Goal: Information Seeking & Learning: Learn about a topic

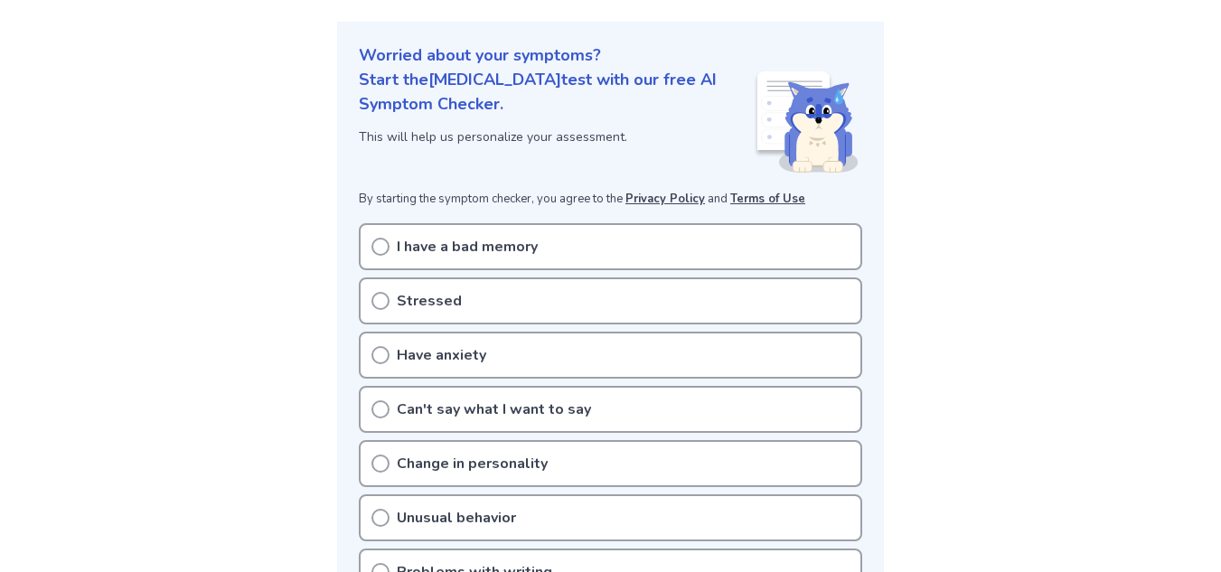
scroll to position [215, 0]
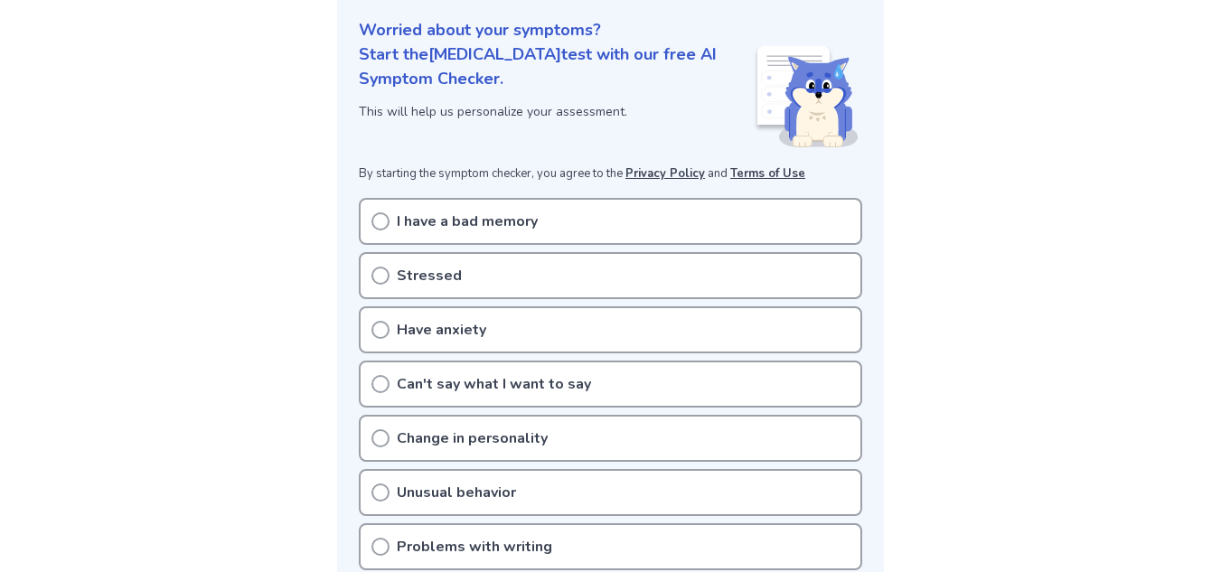
click at [383, 222] on icon at bounding box center [380, 221] width 18 height 18
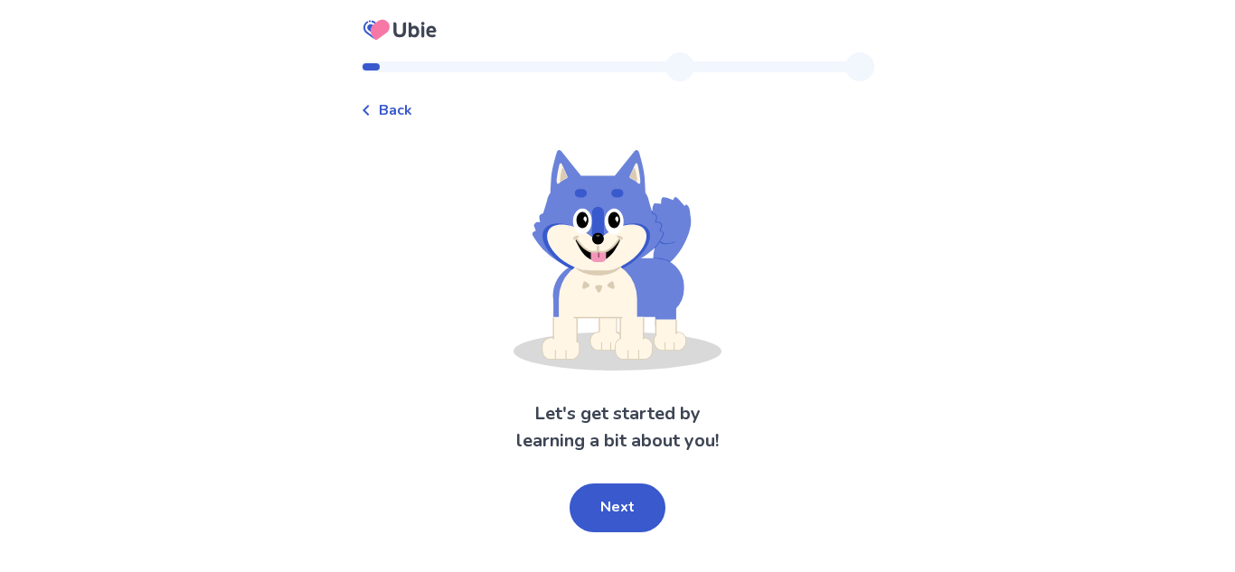
click at [624, 501] on button "Next" at bounding box center [617, 508] width 96 height 49
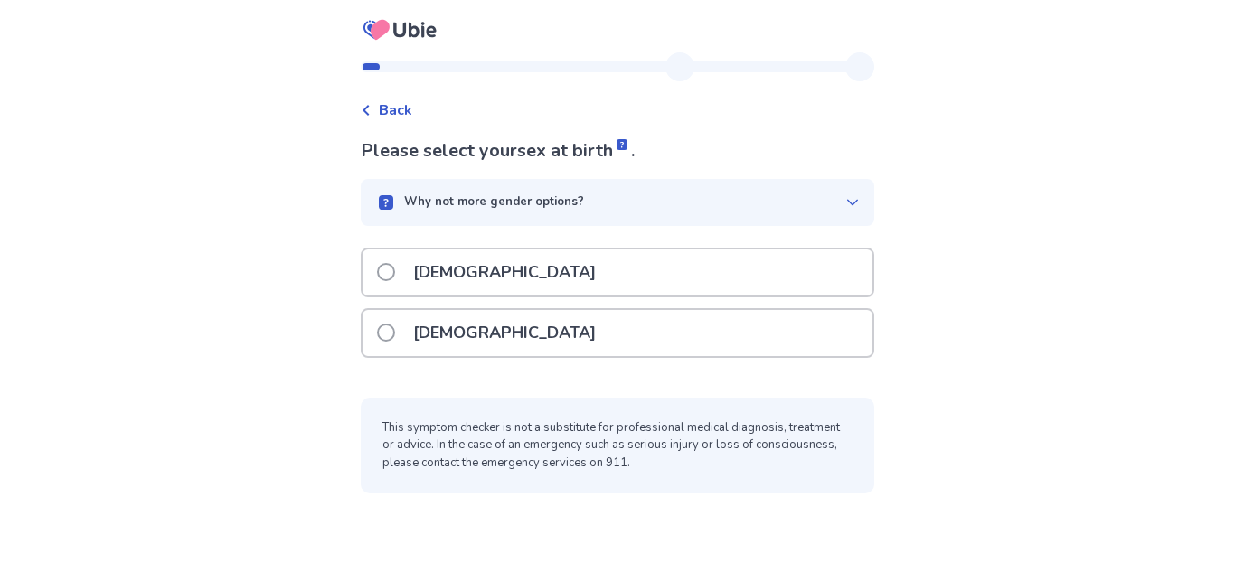
click at [395, 325] on span at bounding box center [386, 333] width 18 height 18
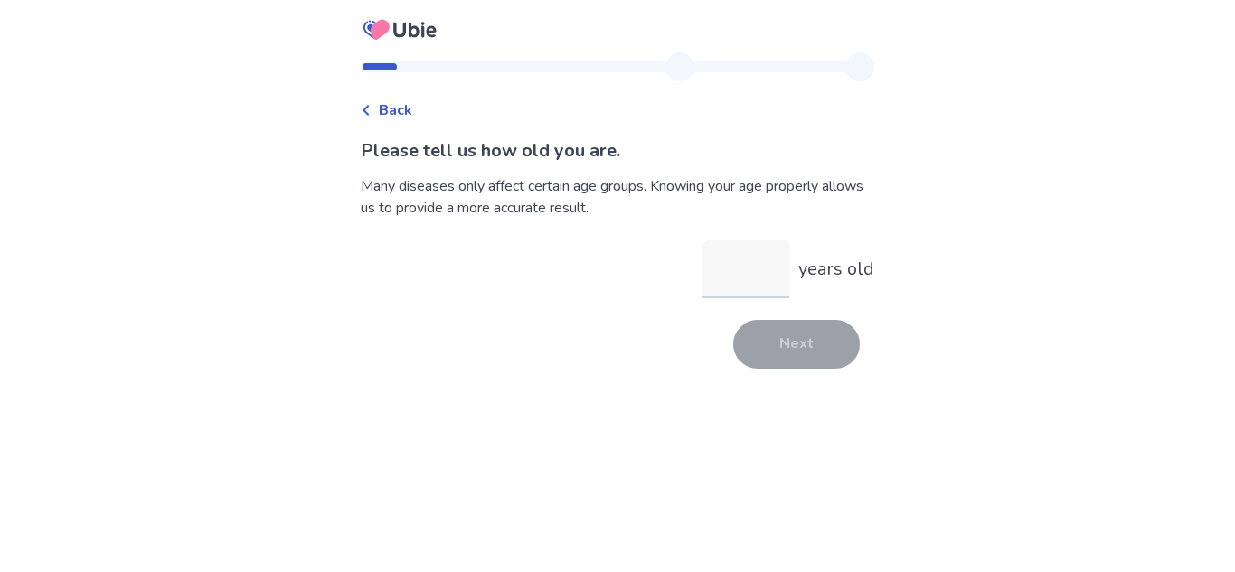
click at [750, 279] on input "years old" at bounding box center [745, 269] width 87 height 58
type input "**"
click at [798, 344] on button "Next" at bounding box center [796, 344] width 127 height 49
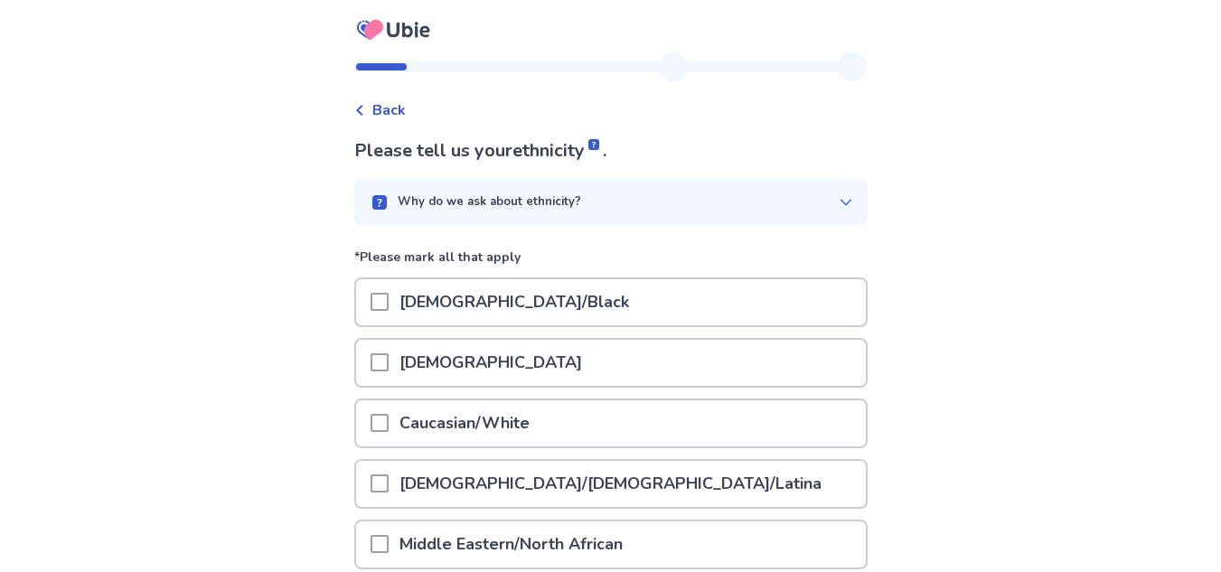
click at [389, 421] on span at bounding box center [380, 423] width 18 height 18
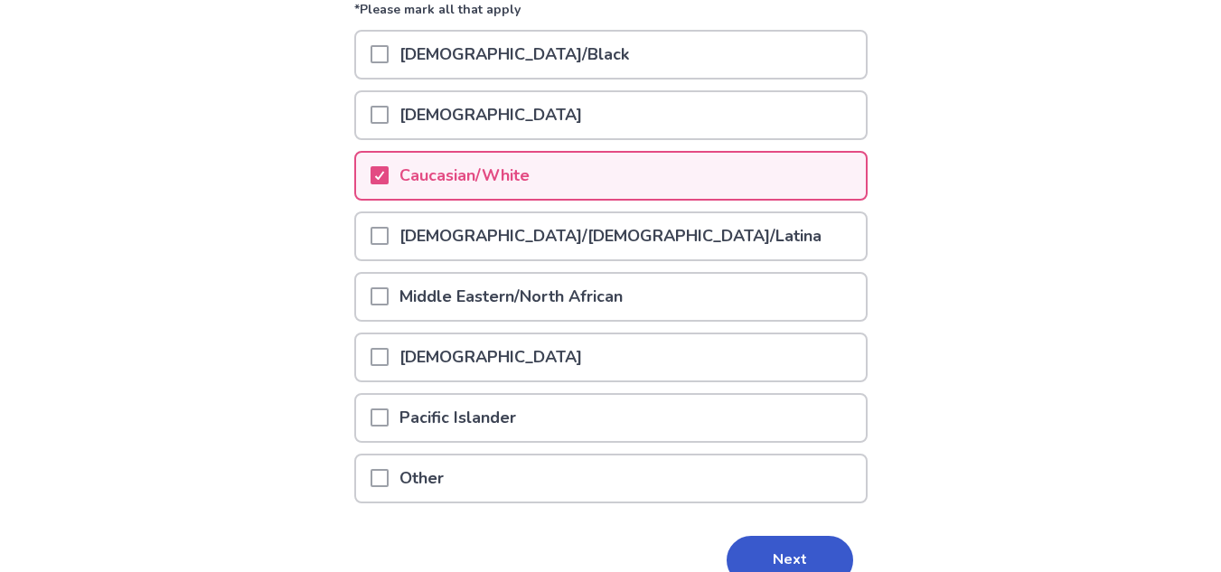
scroll to position [252, 0]
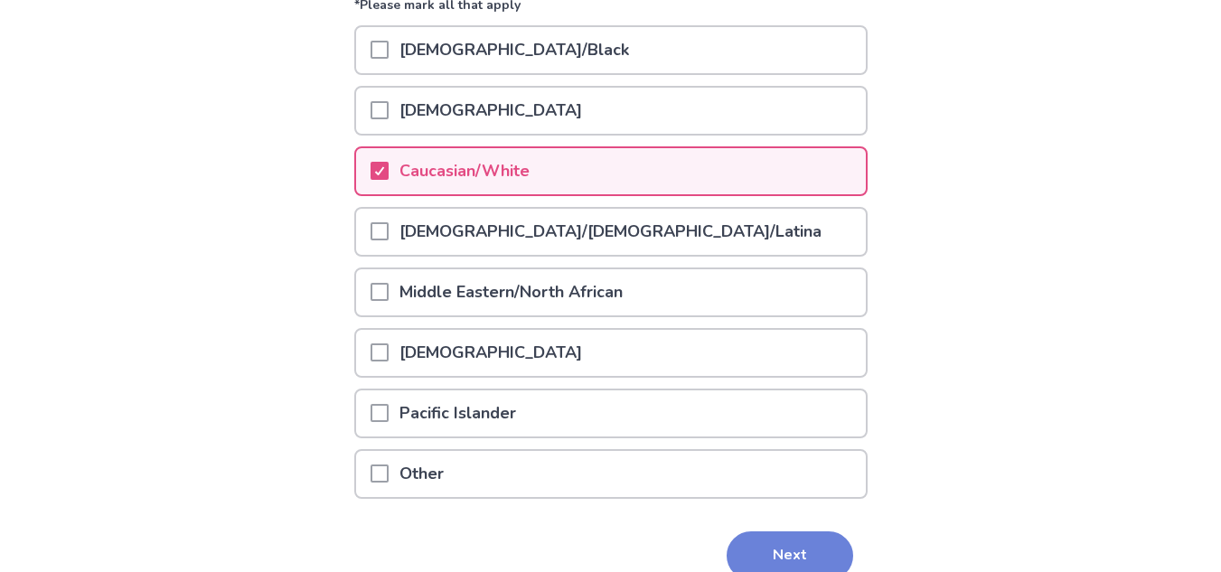
click at [800, 546] on button "Next" at bounding box center [790, 555] width 127 height 49
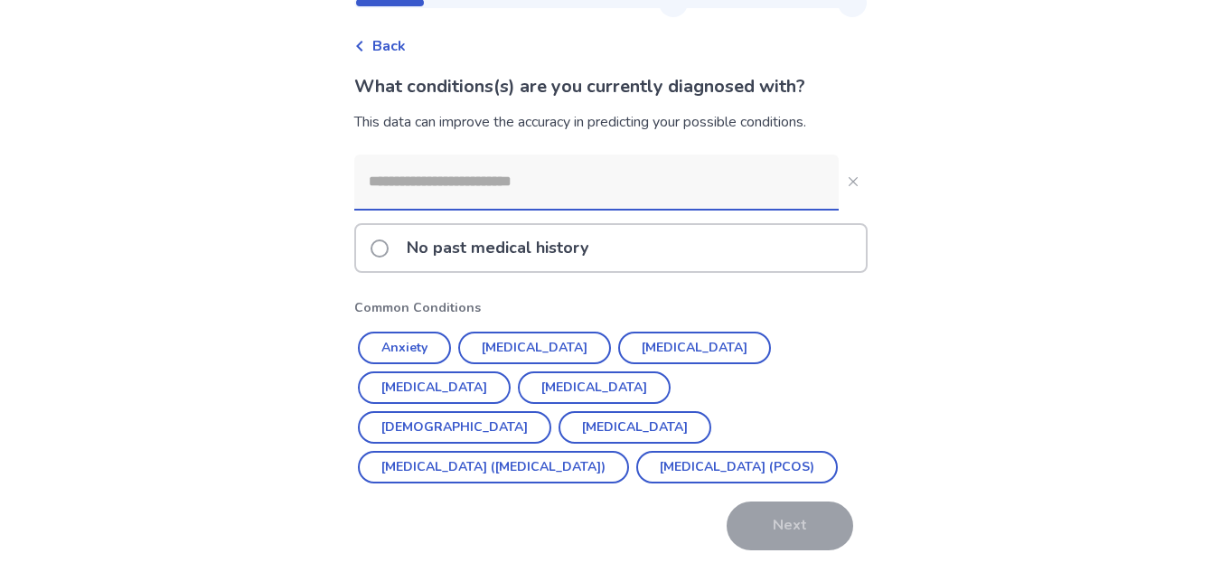
scroll to position [70, 0]
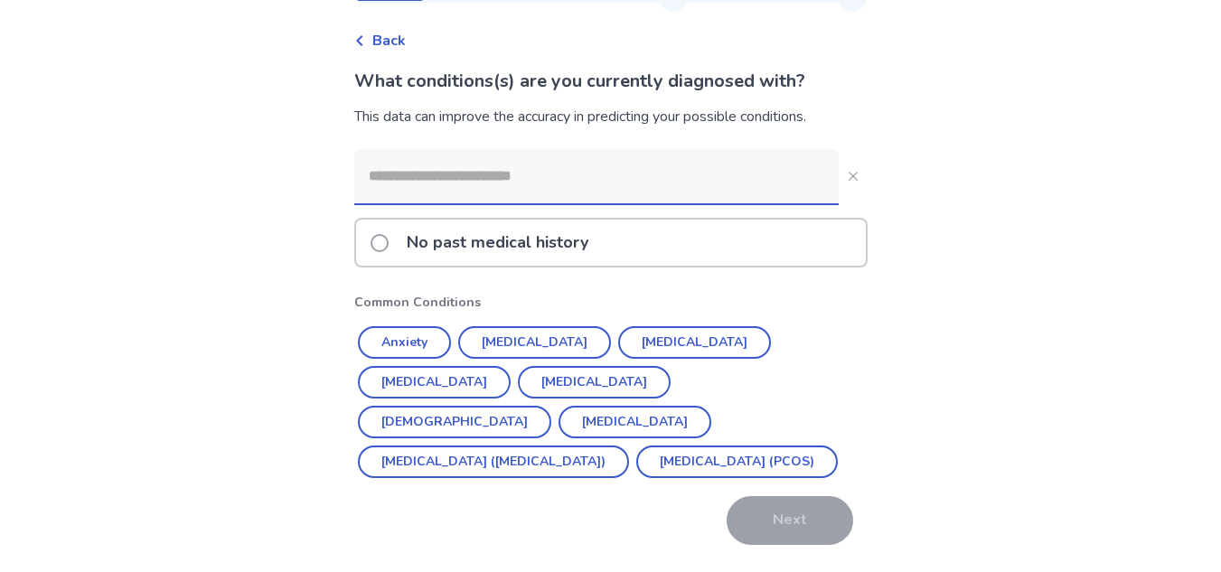
click at [387, 243] on span at bounding box center [380, 243] width 18 height 18
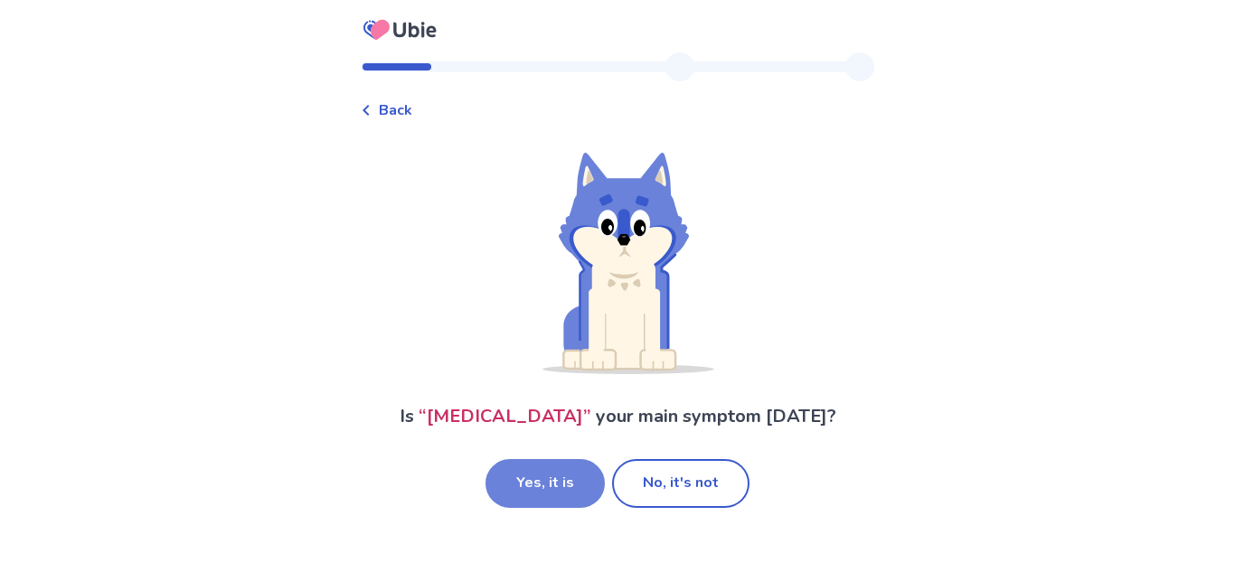
click at [561, 473] on button "Yes, it is" at bounding box center [544, 483] width 119 height 49
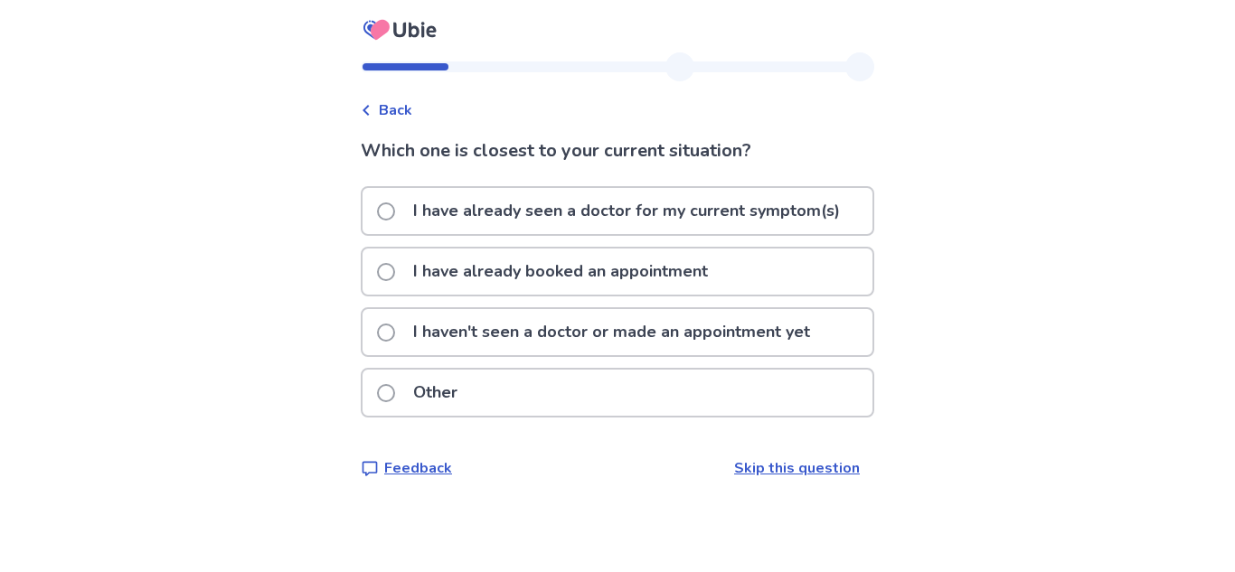
click at [394, 331] on span at bounding box center [386, 333] width 18 height 18
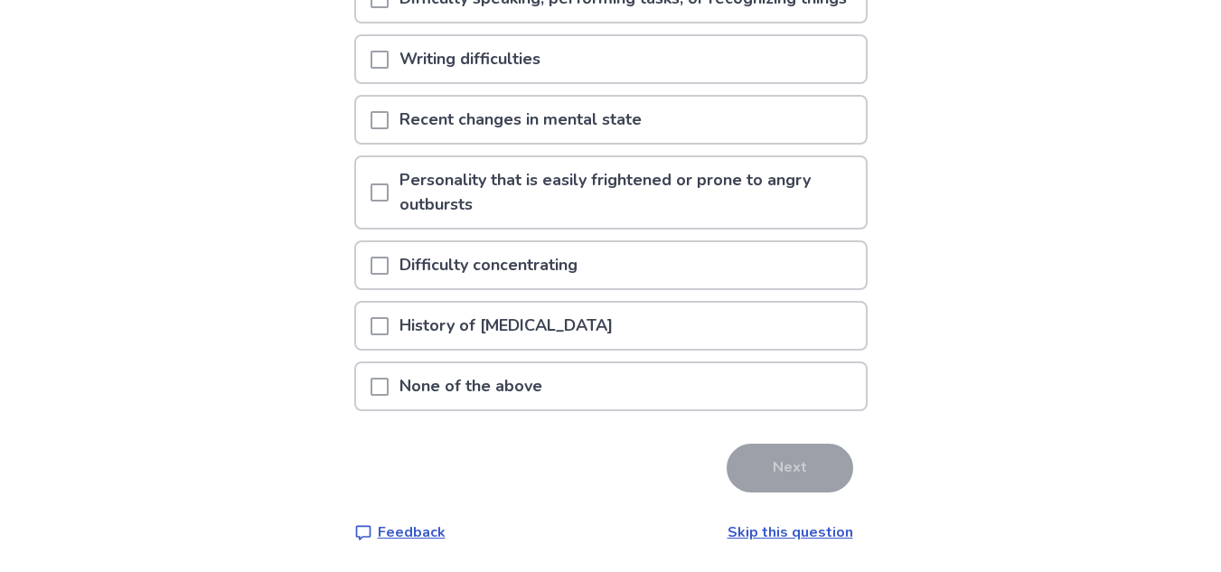
scroll to position [439, 0]
drag, startPoint x: 389, startPoint y: 264, endPoint x: 406, endPoint y: 271, distance: 18.6
click at [389, 264] on span at bounding box center [380, 266] width 18 height 18
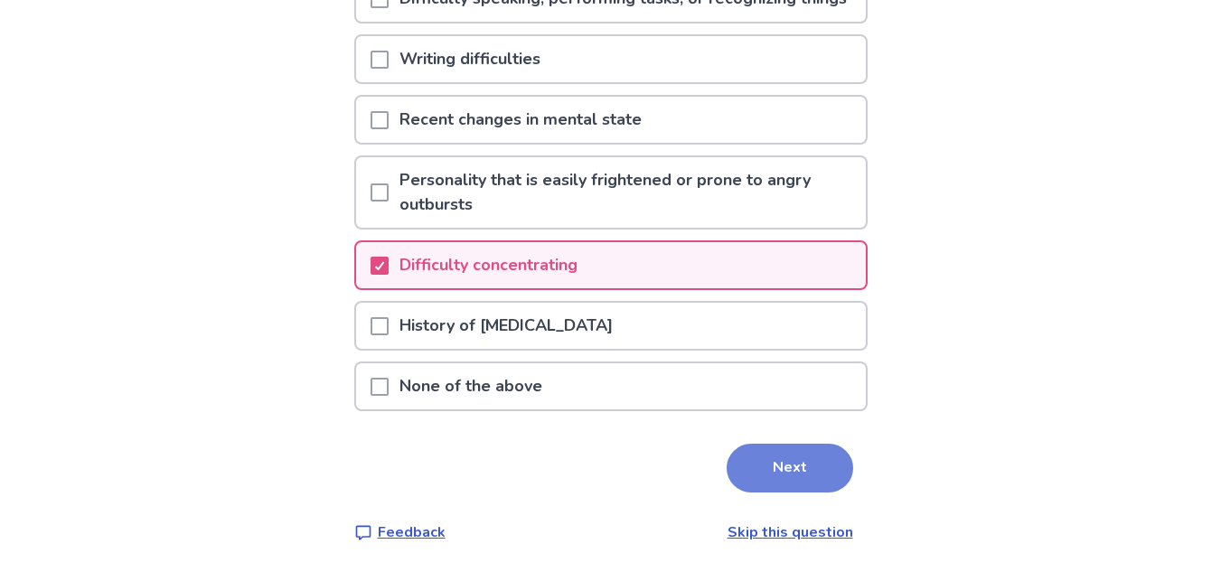
click at [803, 474] on button "Next" at bounding box center [790, 468] width 127 height 49
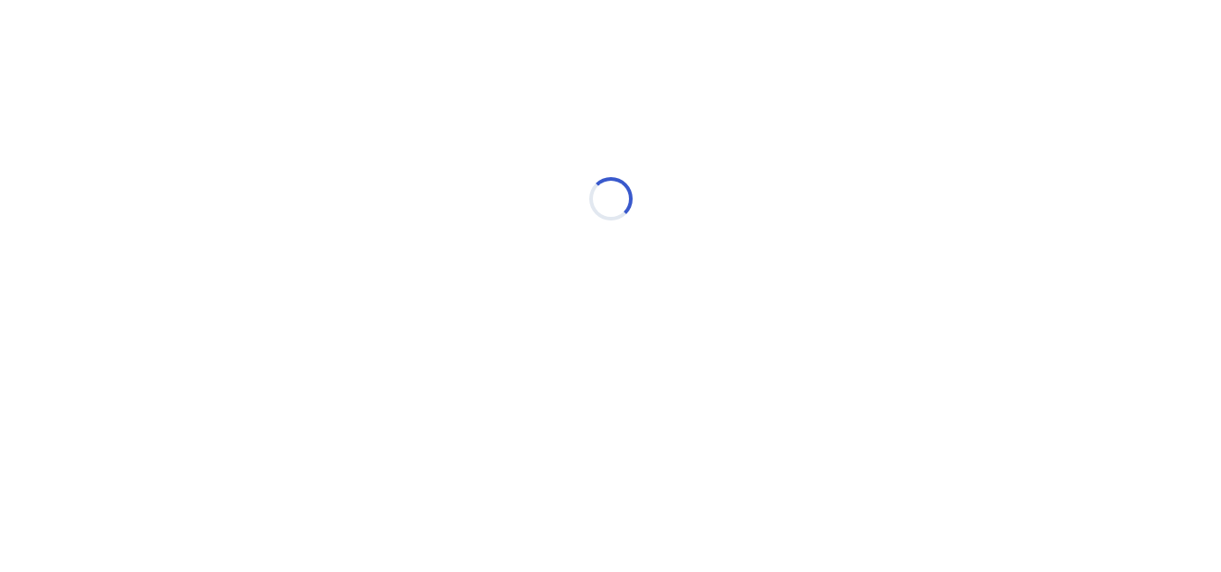
scroll to position [0, 0]
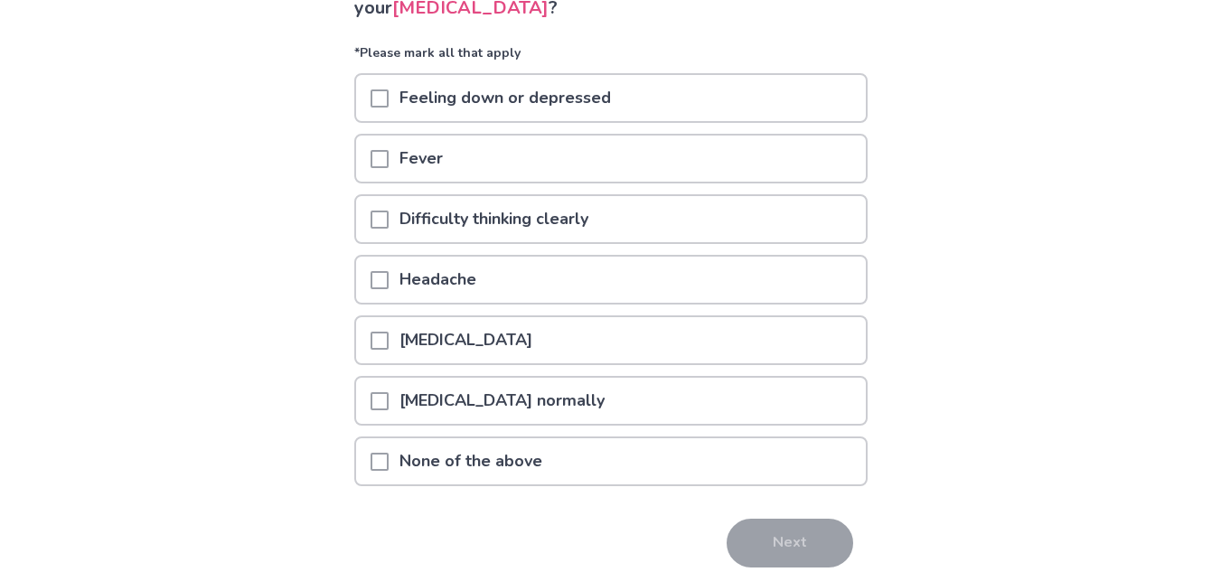
scroll to position [171, 0]
click at [386, 461] on span at bounding box center [380, 461] width 18 height 18
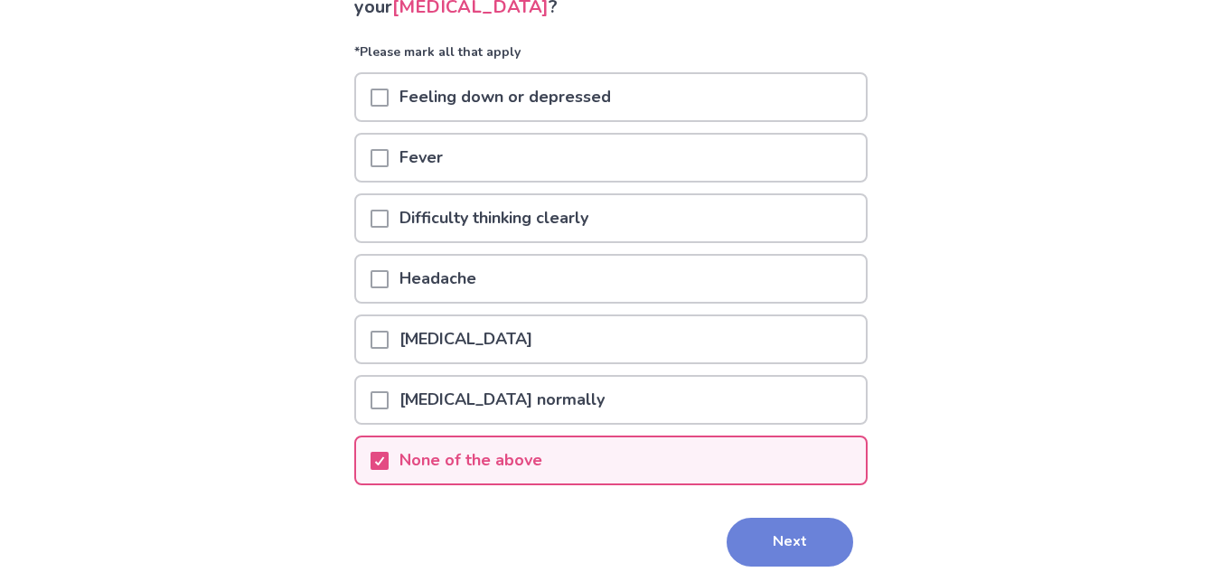
click at [792, 549] on button "Next" at bounding box center [790, 542] width 127 height 49
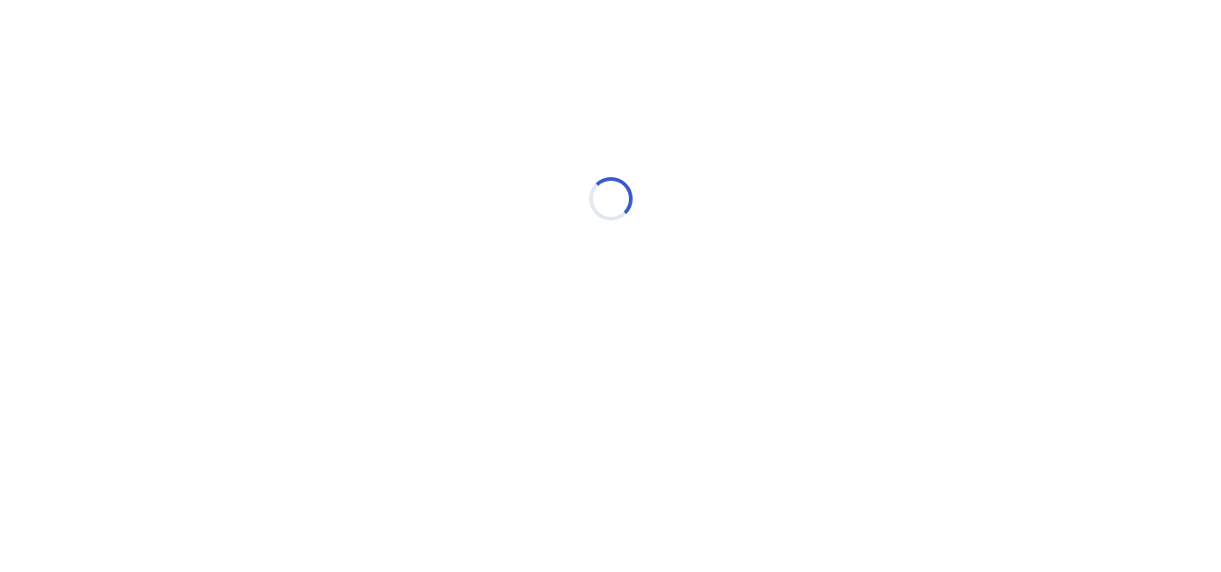
scroll to position [0, 0]
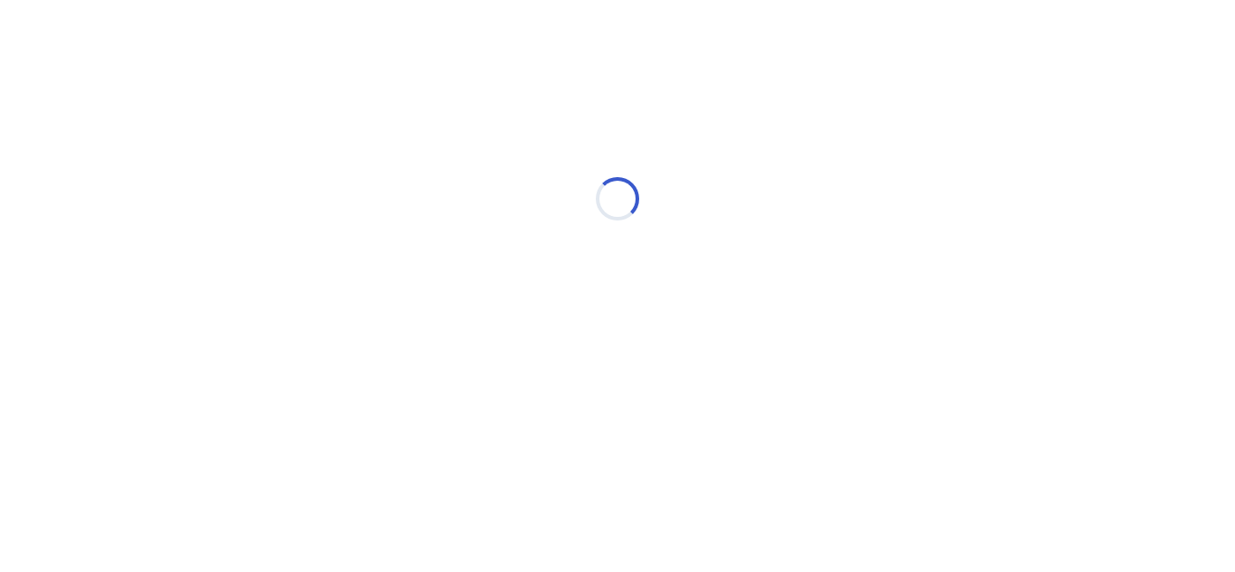
select select "*"
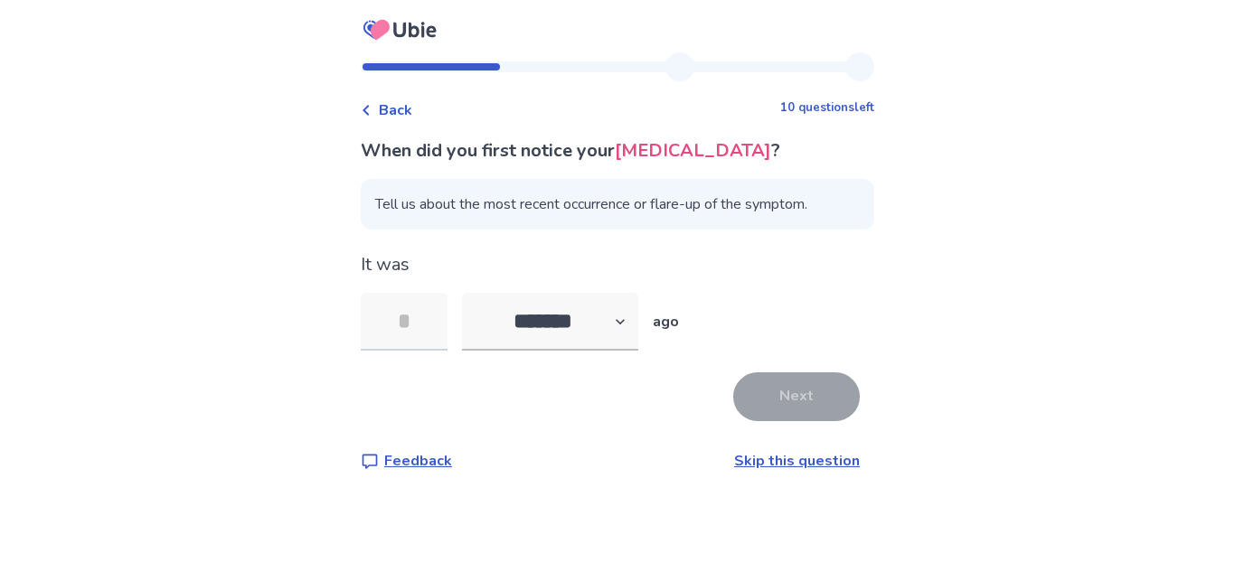
click at [417, 315] on input "tel" at bounding box center [404, 322] width 87 height 58
click at [773, 460] on link "Skip this question" at bounding box center [797, 461] width 126 height 20
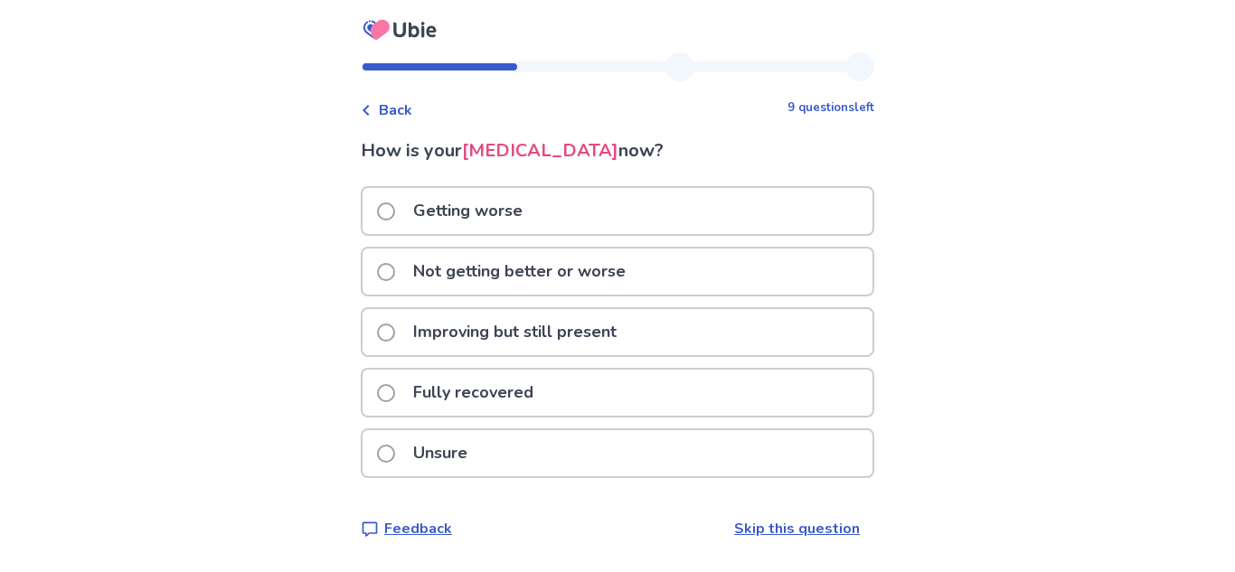
click at [395, 271] on span at bounding box center [386, 272] width 18 height 18
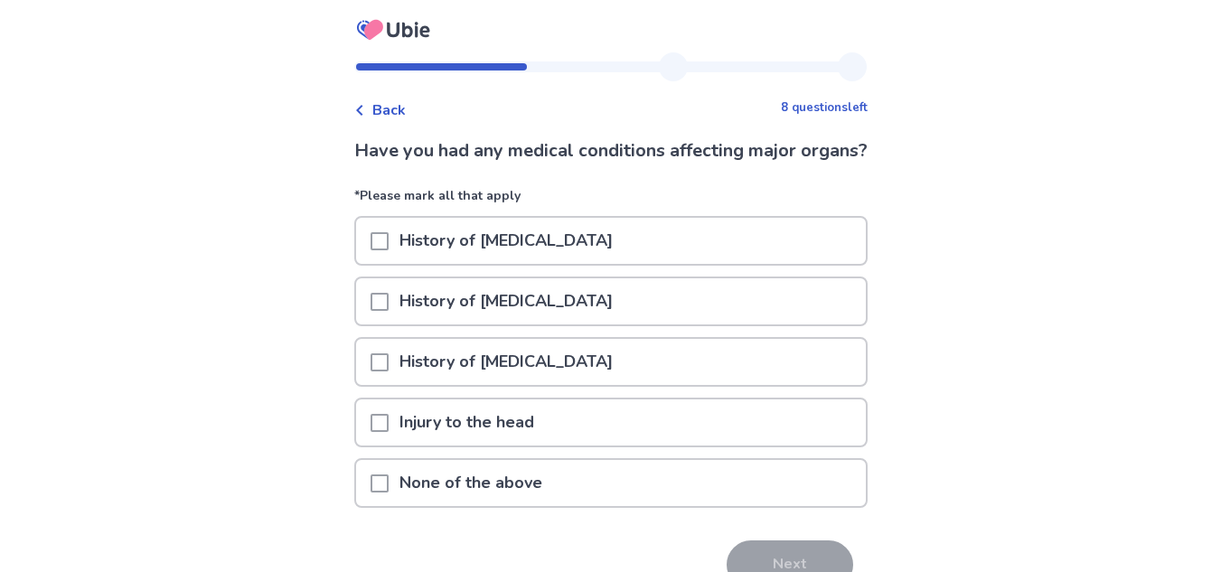
click at [389, 493] on span at bounding box center [380, 483] width 18 height 18
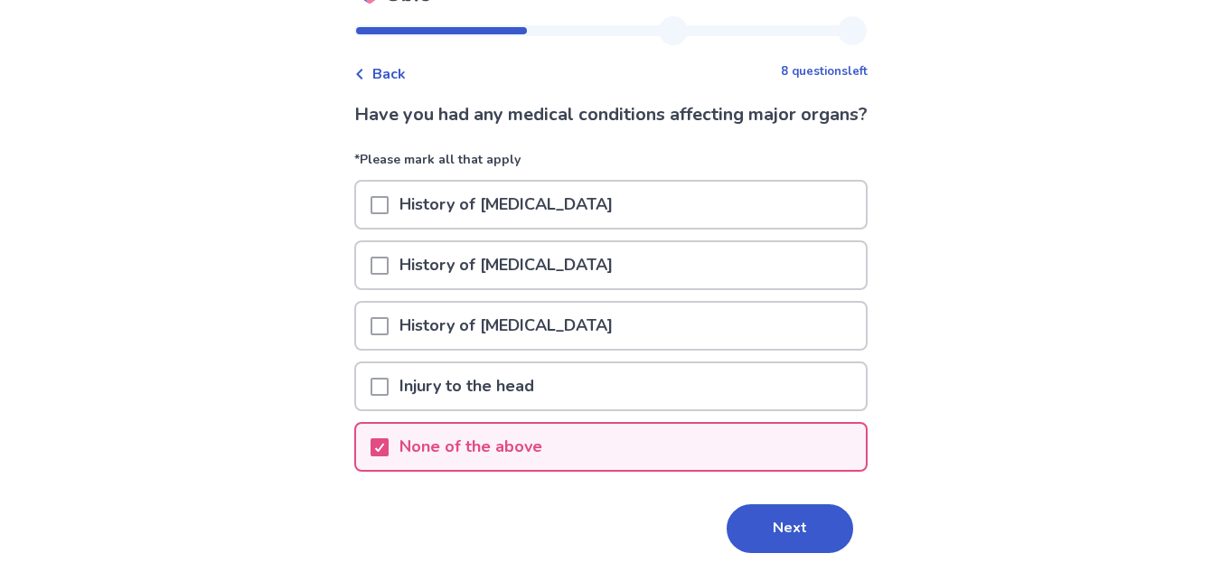
scroll to position [124, 0]
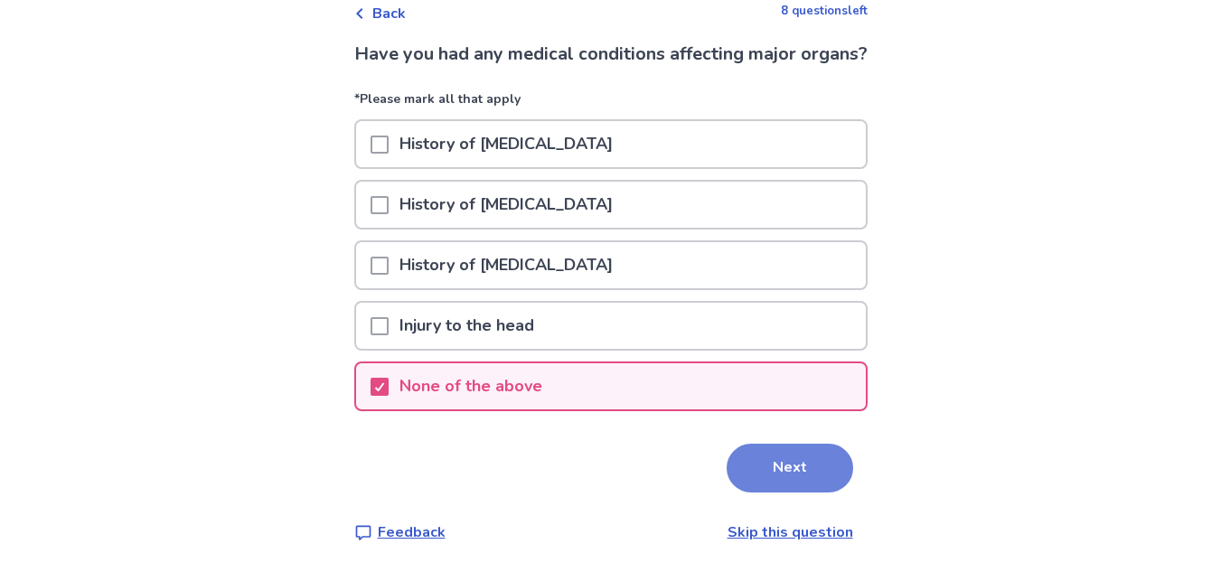
click at [759, 468] on button "Next" at bounding box center [790, 468] width 127 height 49
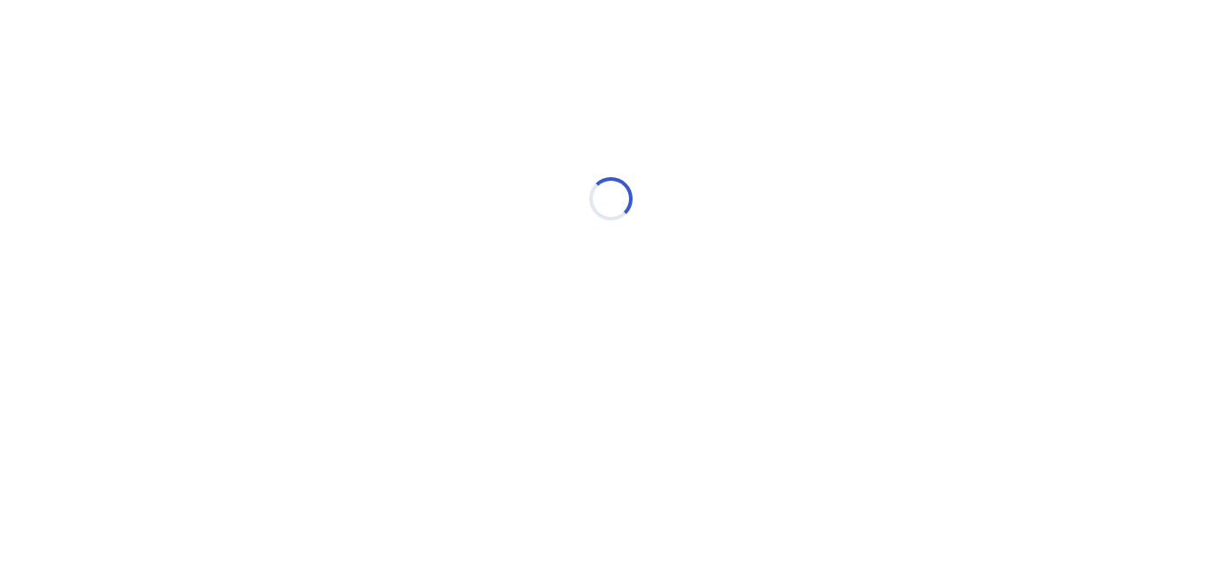
scroll to position [0, 0]
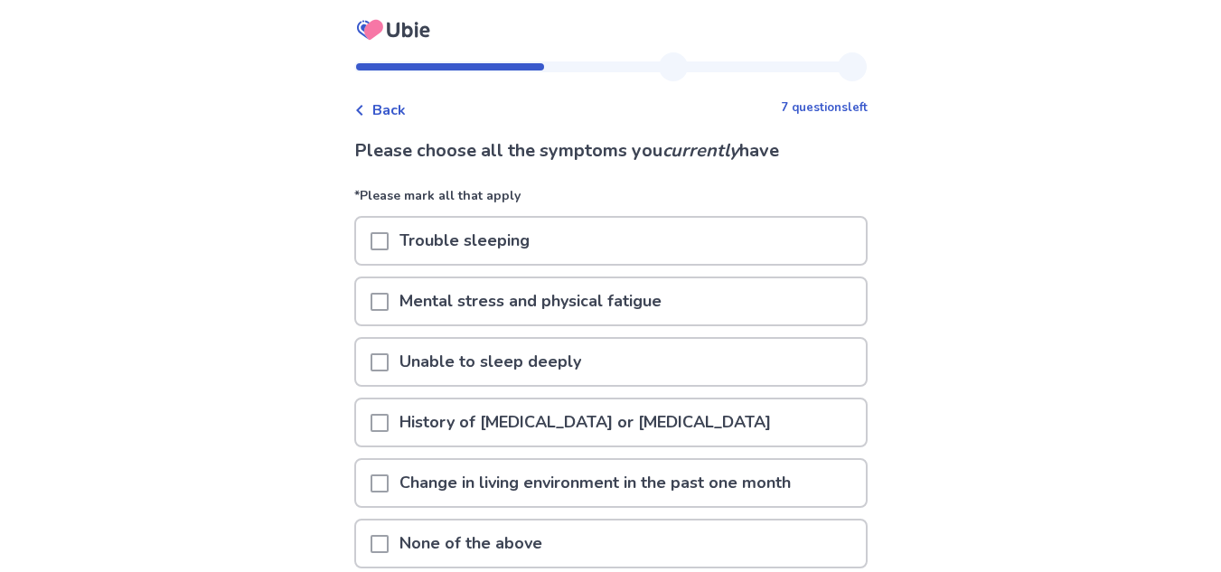
click at [385, 246] on span at bounding box center [380, 241] width 18 height 18
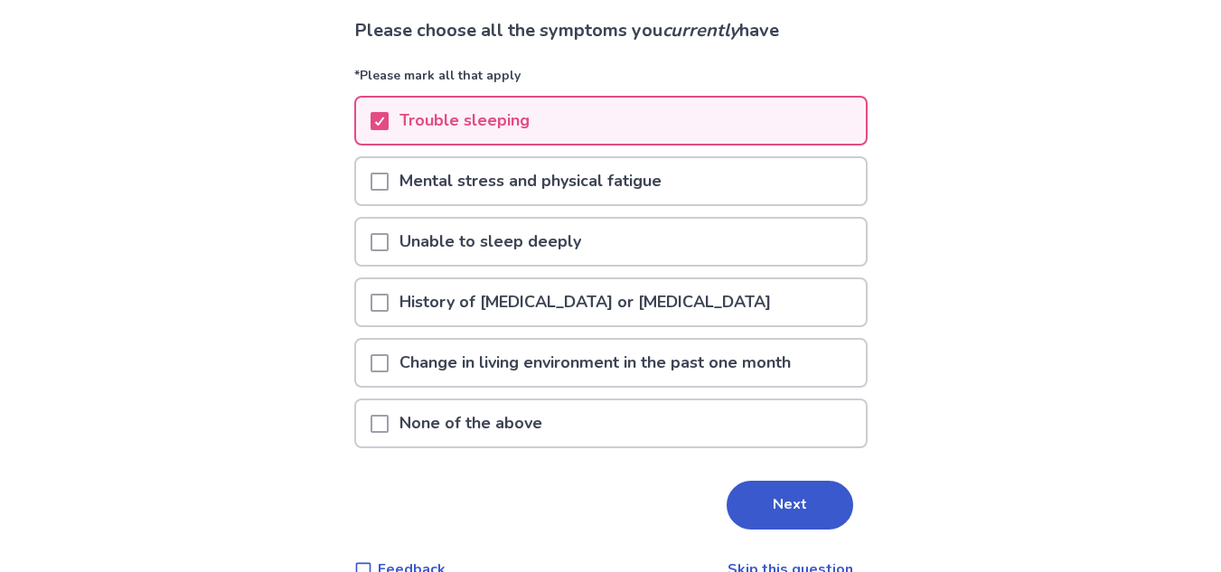
scroll to position [157, 0]
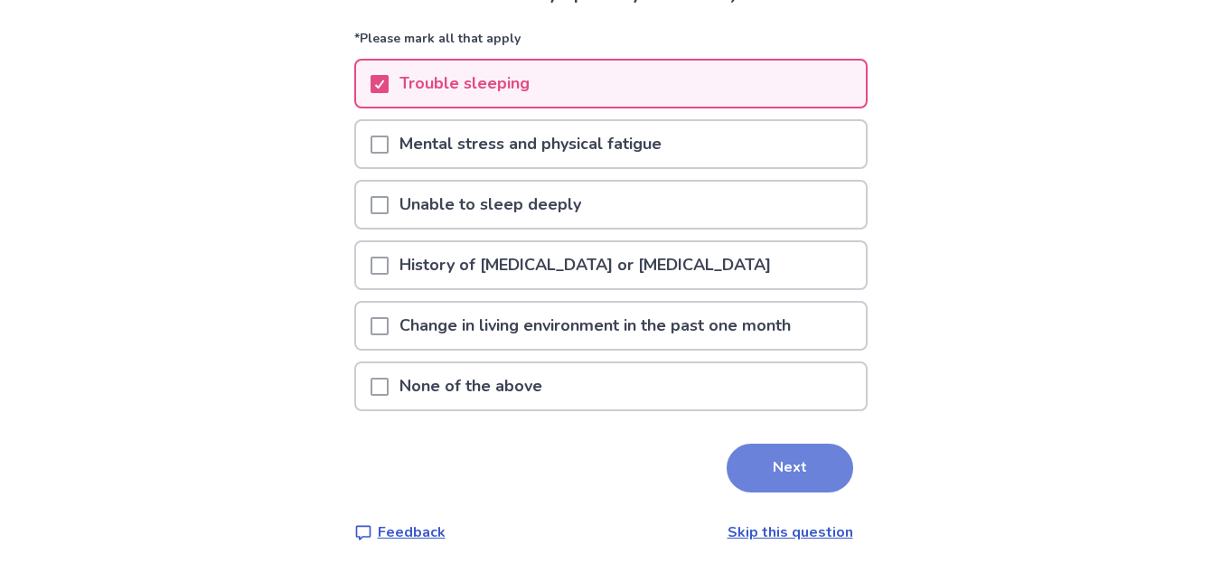
click at [778, 466] on button "Next" at bounding box center [790, 468] width 127 height 49
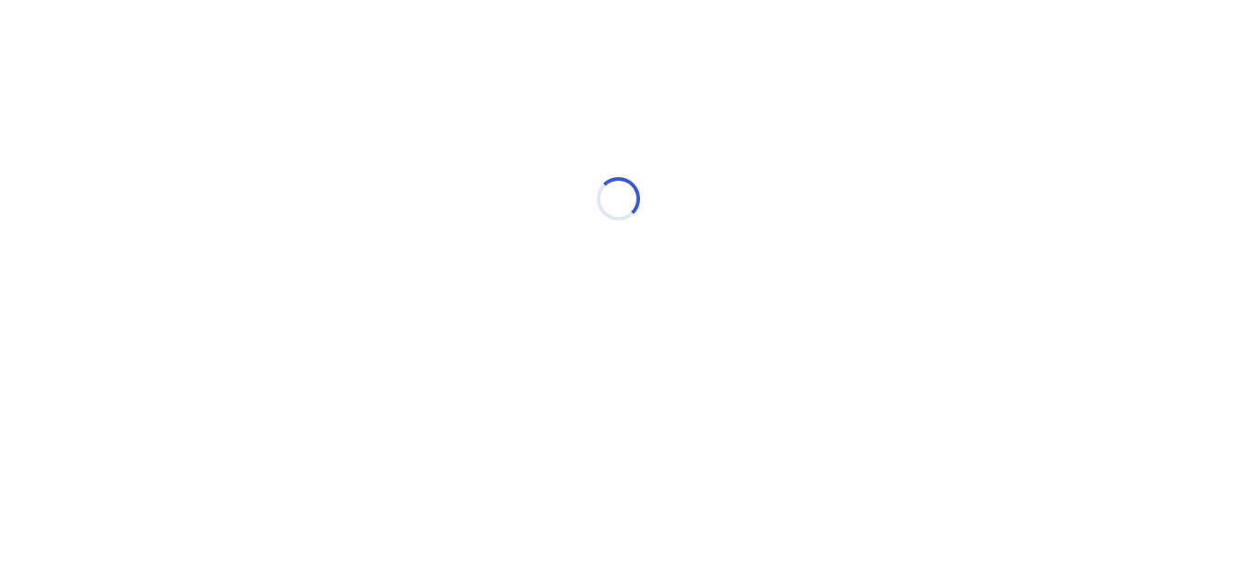
scroll to position [0, 0]
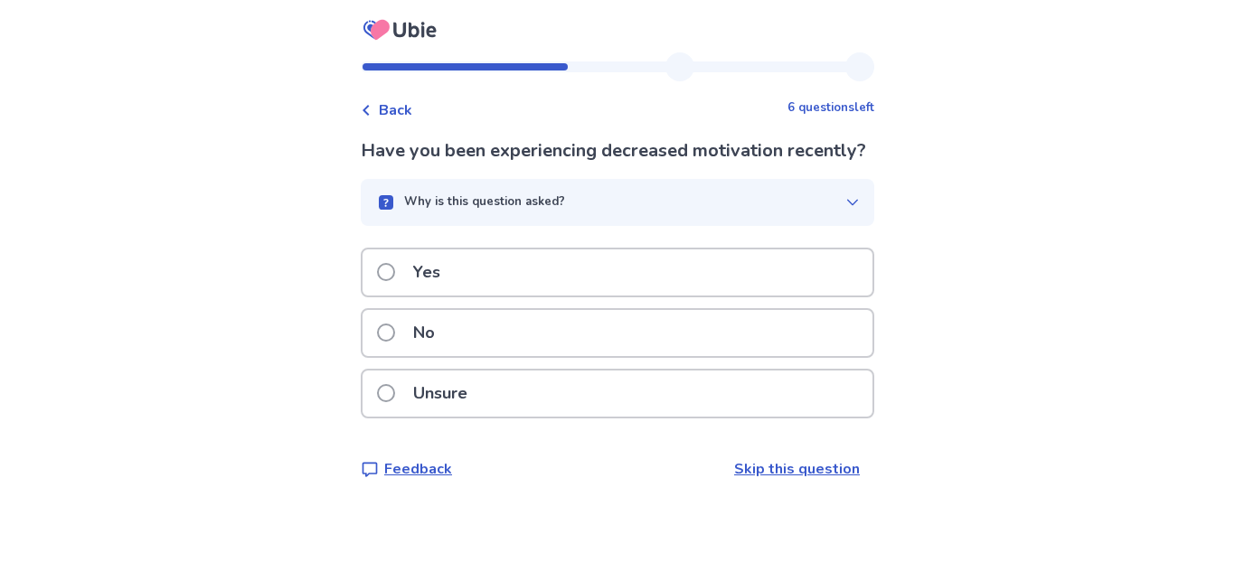
click at [392, 342] on span at bounding box center [386, 333] width 18 height 18
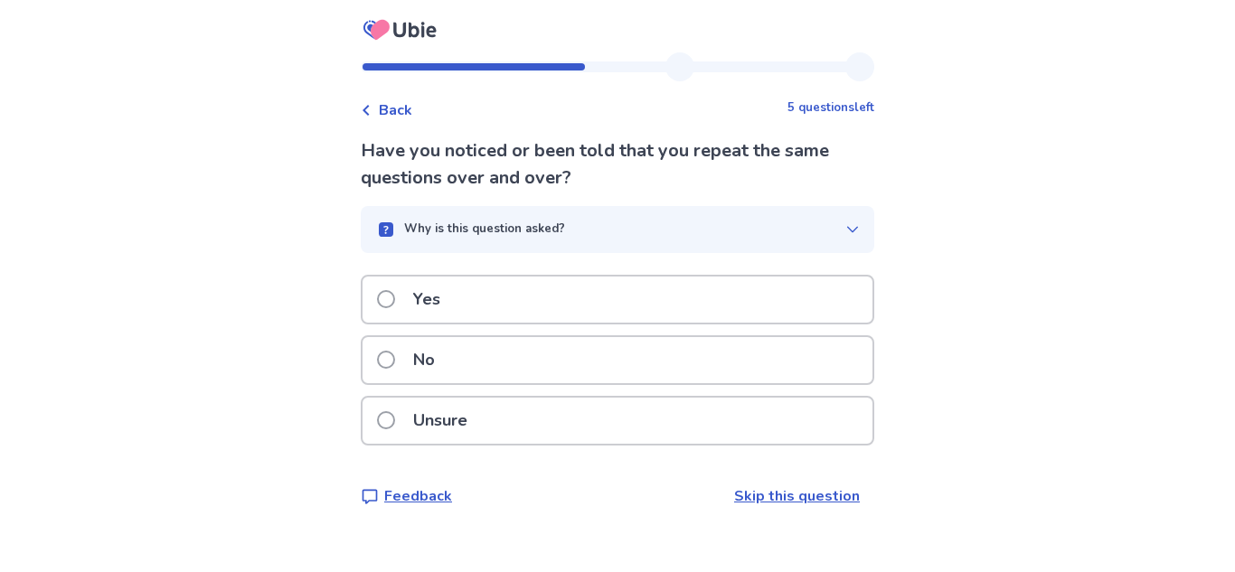
click at [395, 357] on span at bounding box center [386, 360] width 18 height 18
click at [395, 360] on span at bounding box center [386, 360] width 18 height 18
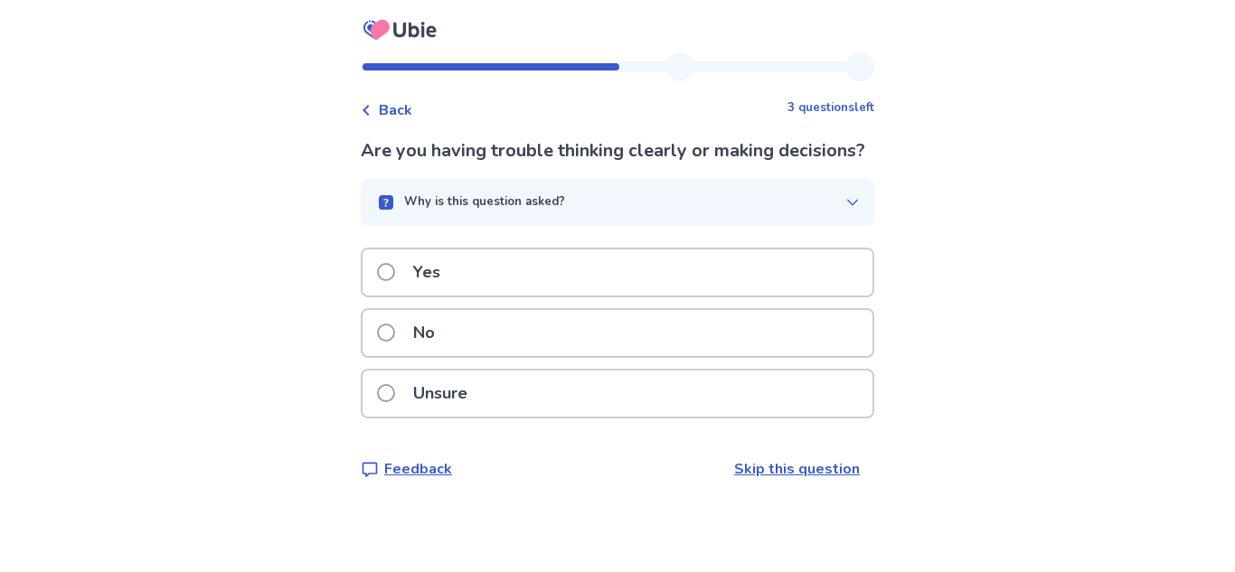
click at [395, 342] on span at bounding box center [386, 333] width 18 height 18
click at [395, 329] on span at bounding box center [386, 333] width 18 height 18
click at [808, 471] on link "Skip this question" at bounding box center [797, 469] width 126 height 20
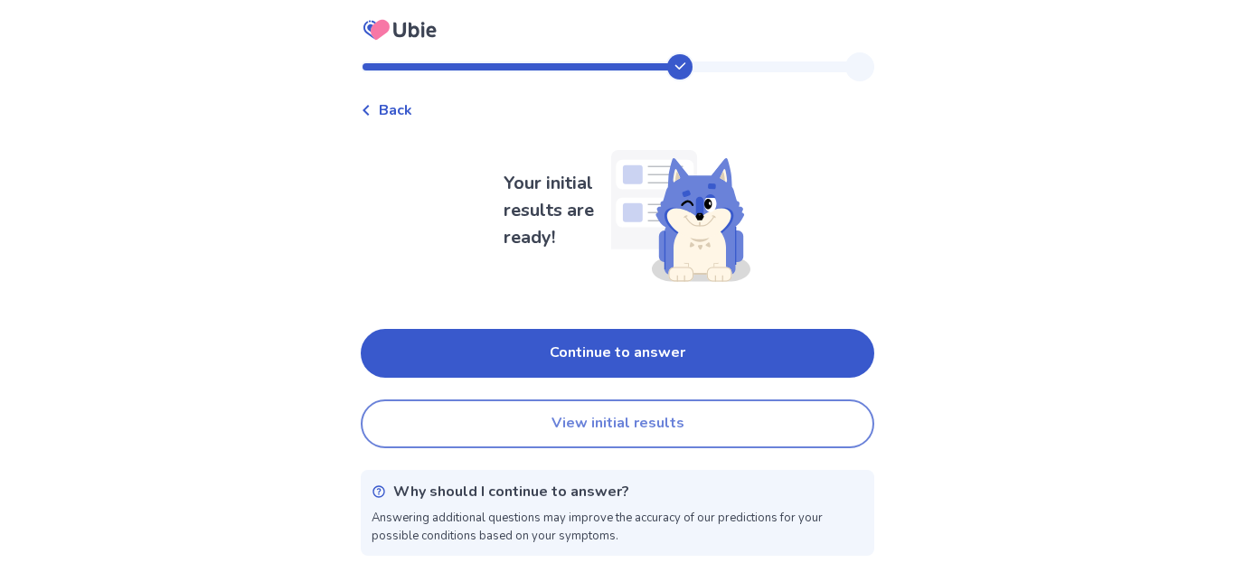
click at [707, 420] on button "View initial results" at bounding box center [617, 423] width 513 height 49
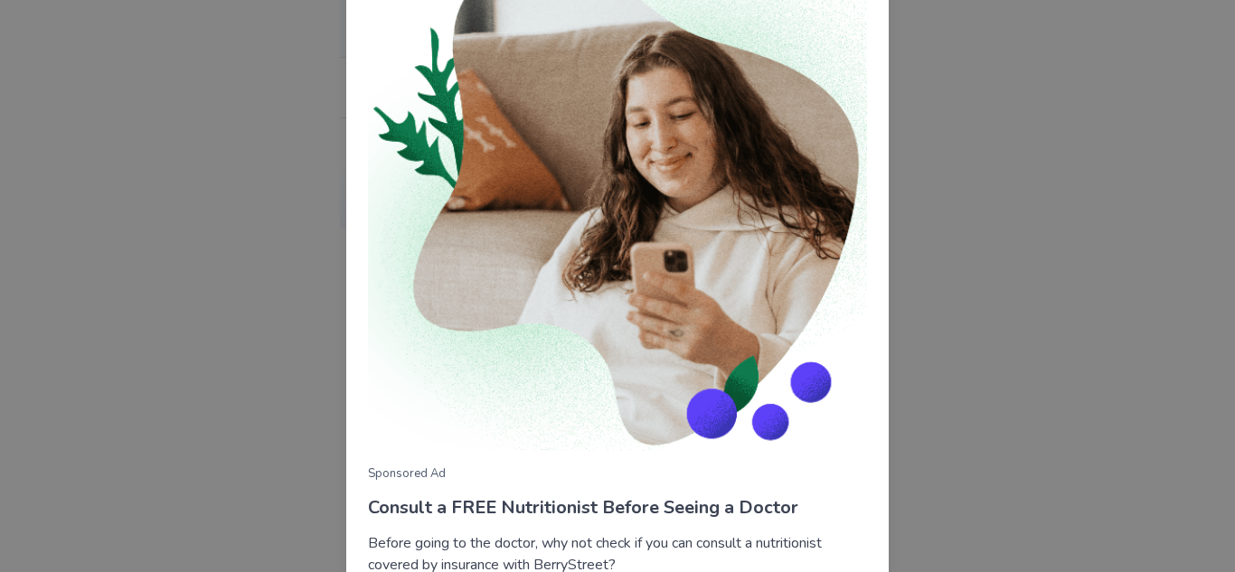
scroll to position [69, 0]
